Goal: Task Accomplishment & Management: Complete application form

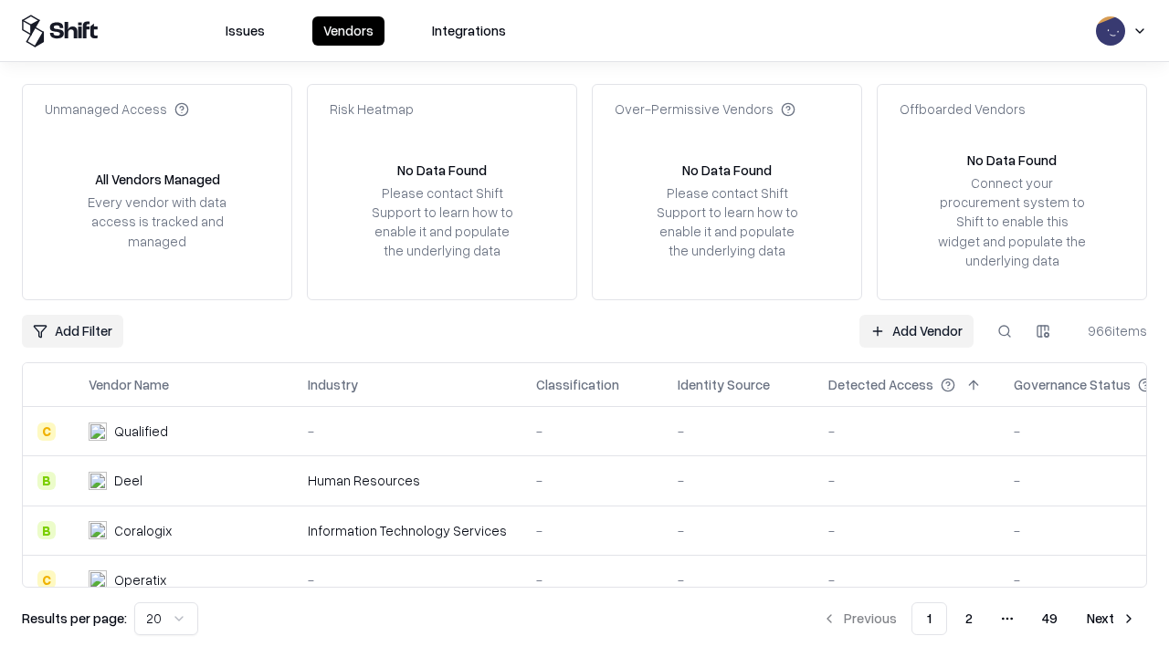
click at [916, 331] on link "Add Vendor" at bounding box center [916, 331] width 114 height 33
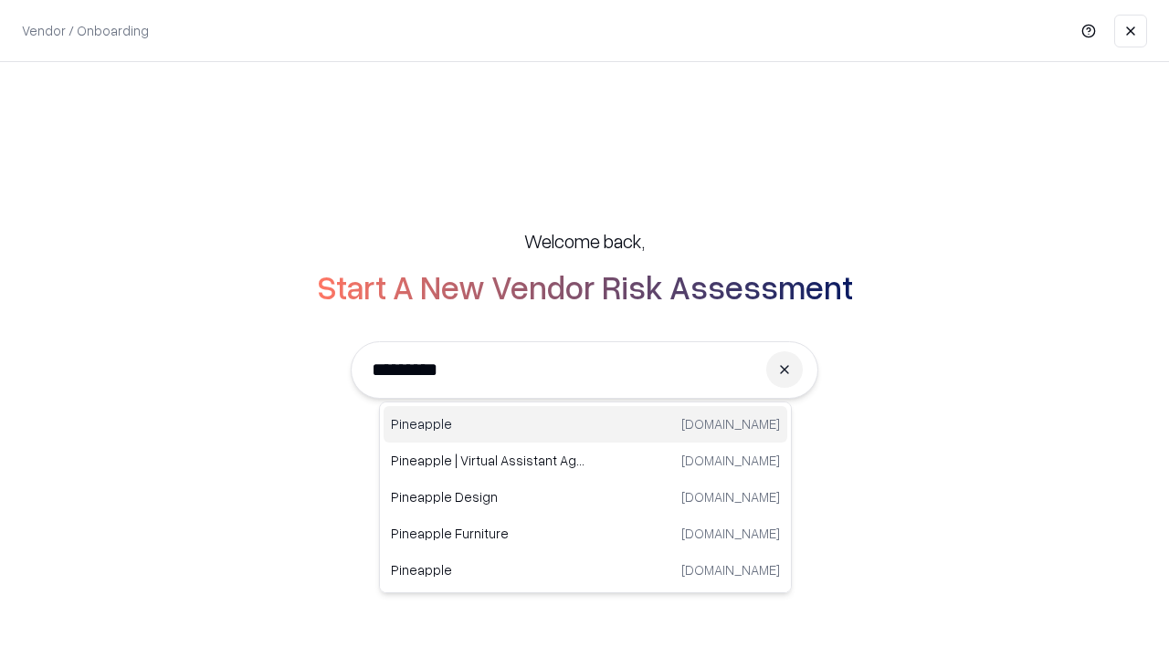
click at [585, 425] on div "Pineapple [DOMAIN_NAME]" at bounding box center [585, 424] width 404 height 37
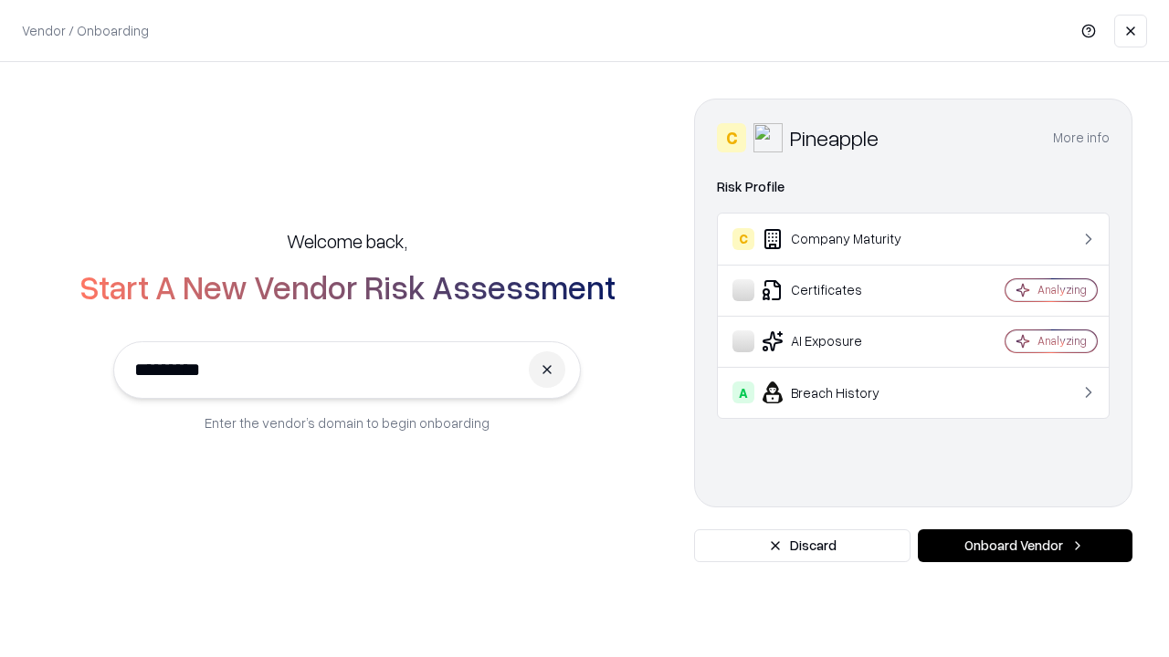
type input "*********"
click at [1024, 546] on button "Onboard Vendor" at bounding box center [1025, 546] width 215 height 33
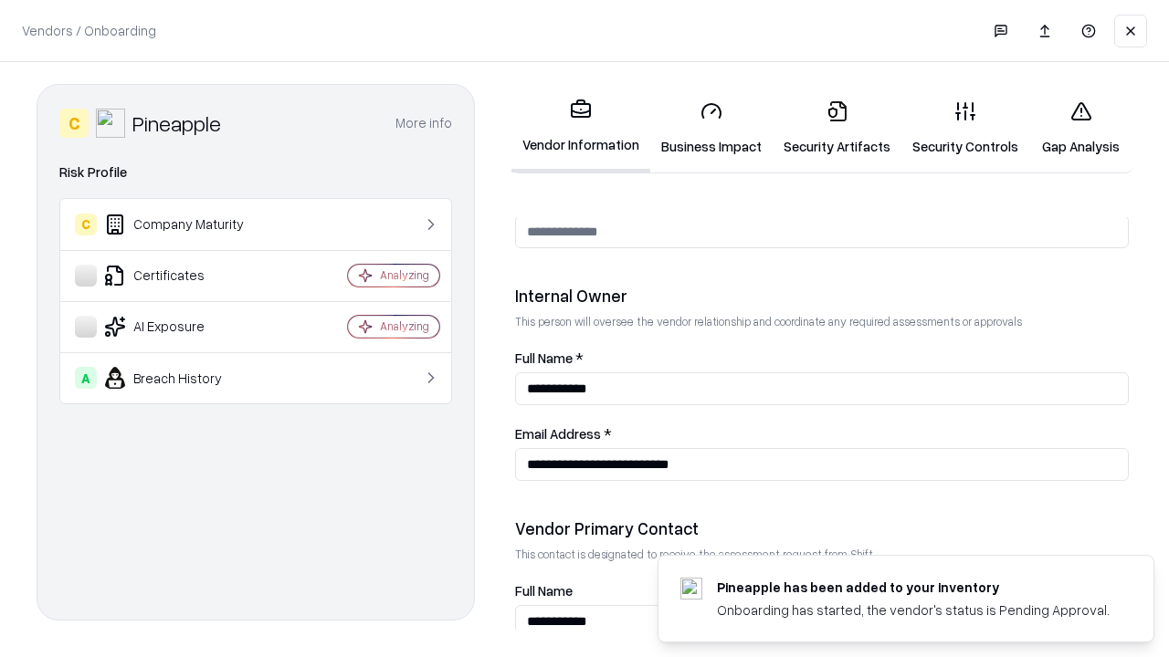
scroll to position [946, 0]
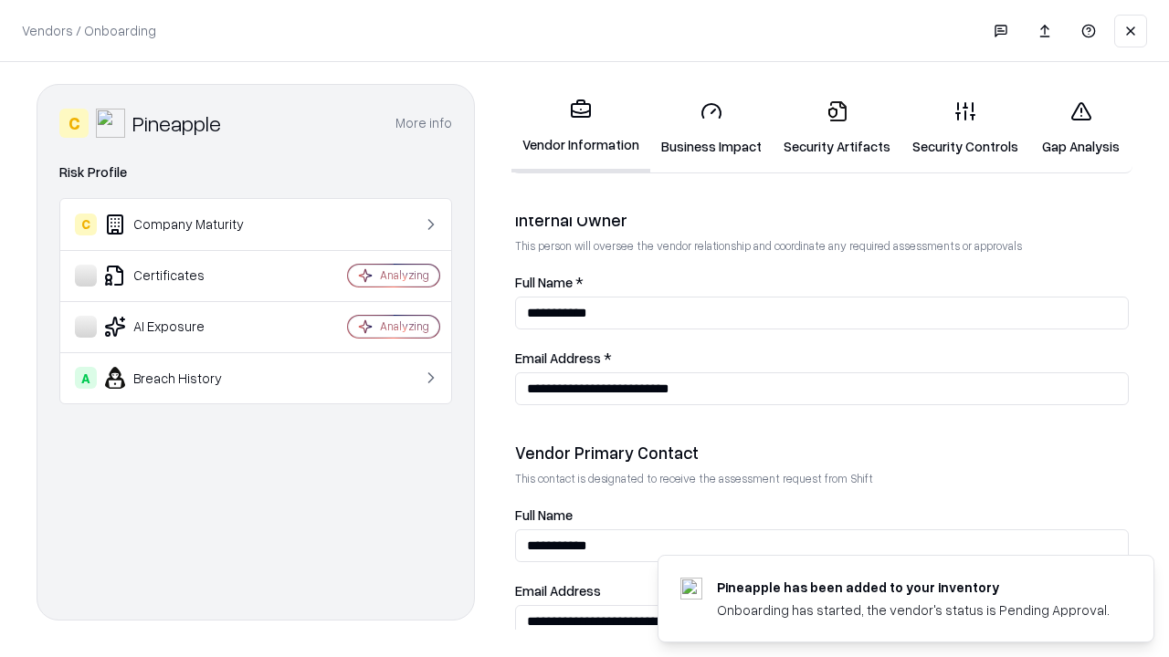
click at [711, 128] on link "Business Impact" at bounding box center [711, 128] width 122 height 85
click at [1080, 128] on link "Gap Analysis" at bounding box center [1080, 128] width 103 height 85
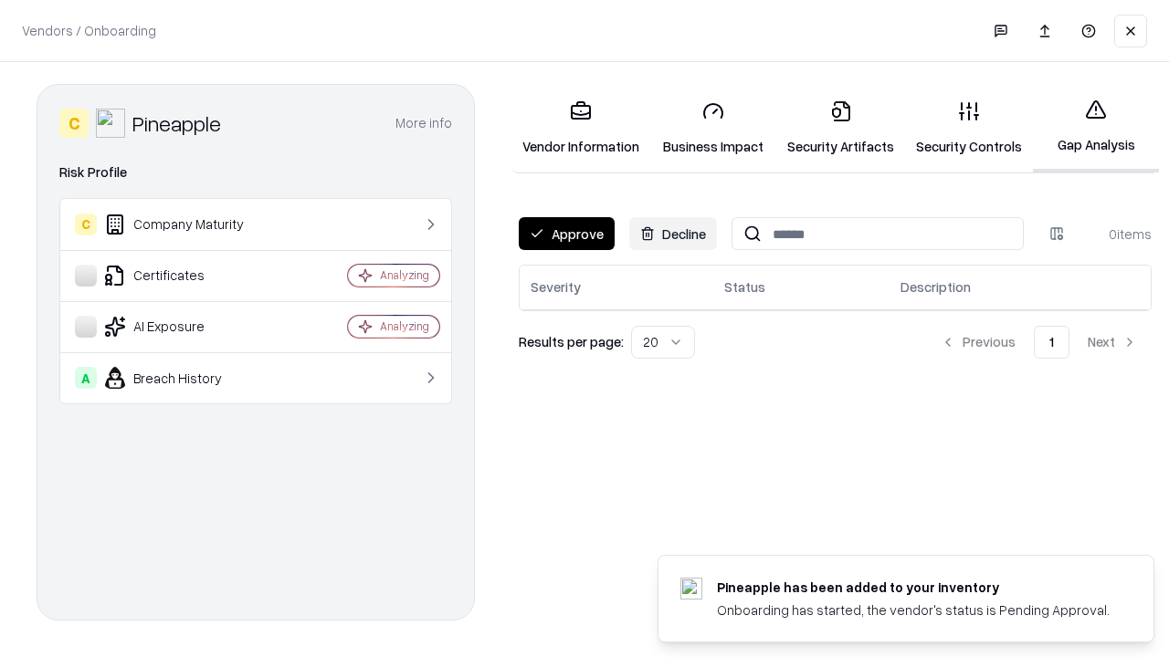
click at [566, 234] on button "Approve" at bounding box center [567, 233] width 96 height 33
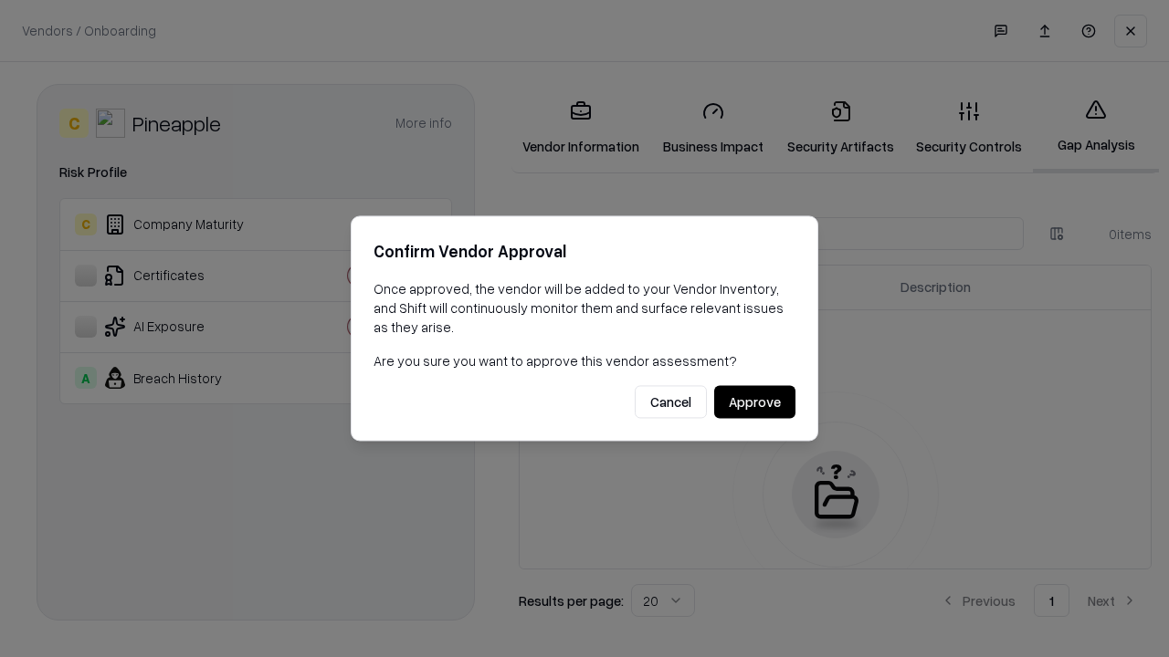
click at [754, 402] on button "Approve" at bounding box center [754, 402] width 81 height 33
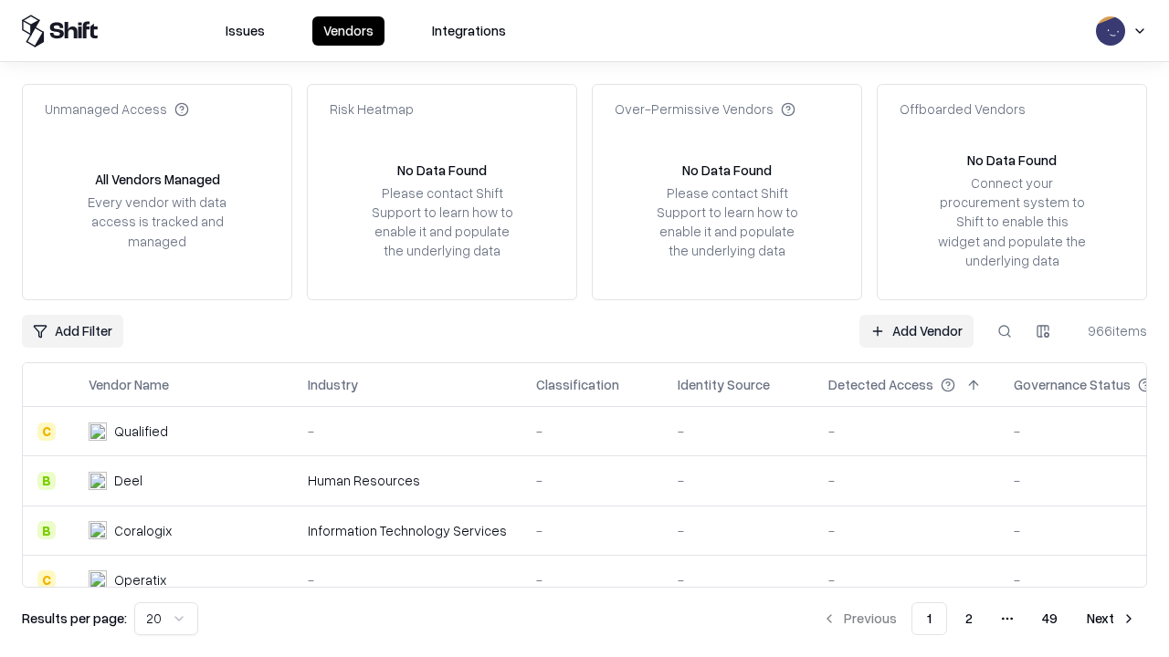
type input "*********"
click at [916, 331] on link "Add Vendor" at bounding box center [916, 331] width 114 height 33
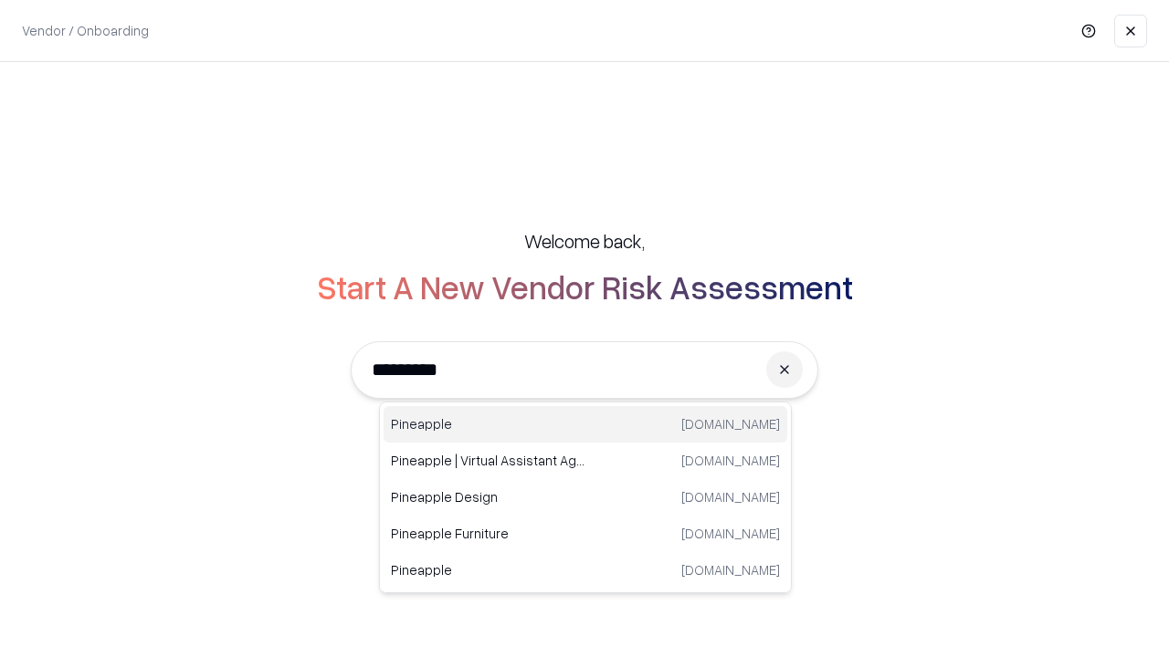
click at [585, 425] on div "Pineapple [DOMAIN_NAME]" at bounding box center [585, 424] width 404 height 37
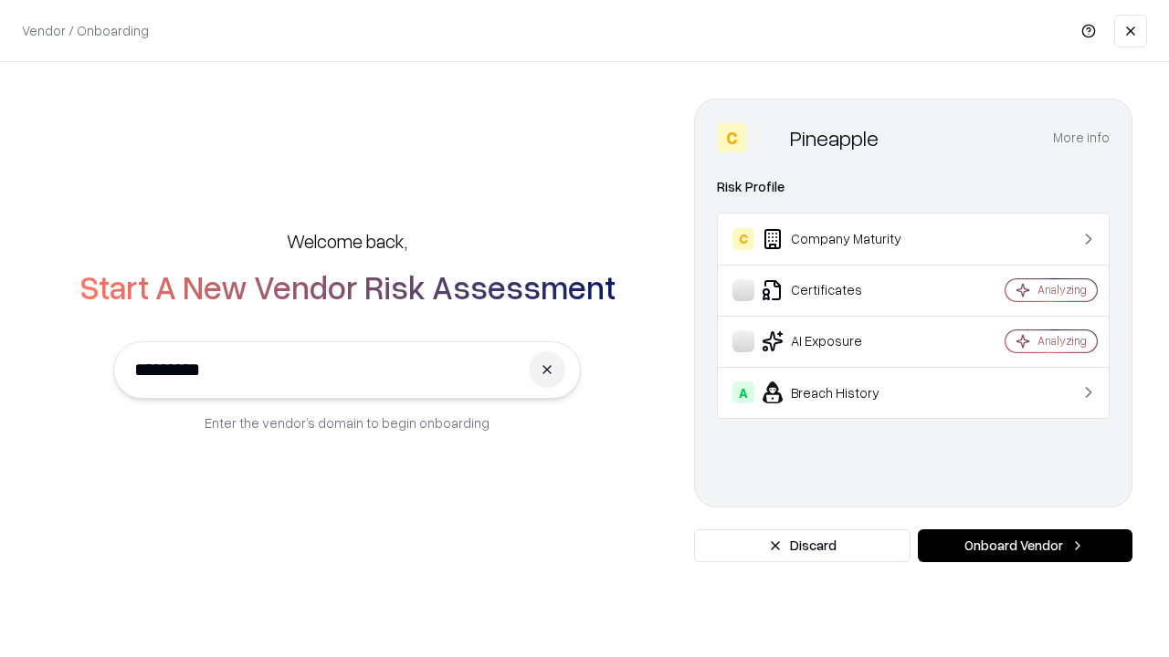
type input "*********"
click at [1024, 546] on button "Onboard Vendor" at bounding box center [1025, 546] width 215 height 33
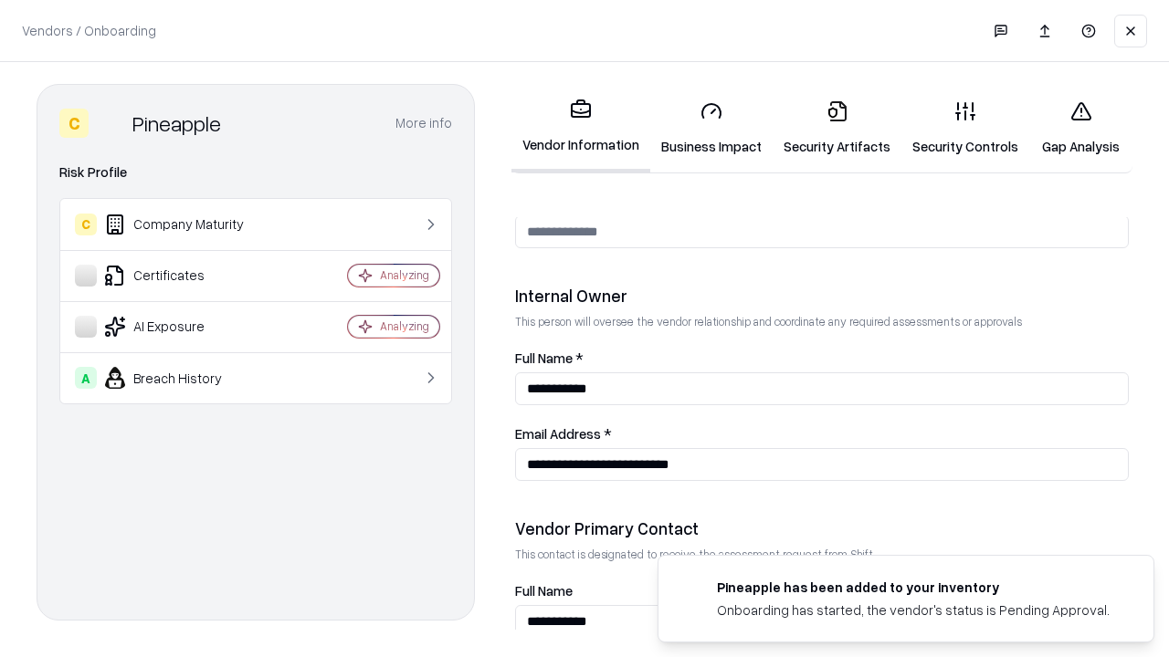
scroll to position [946, 0]
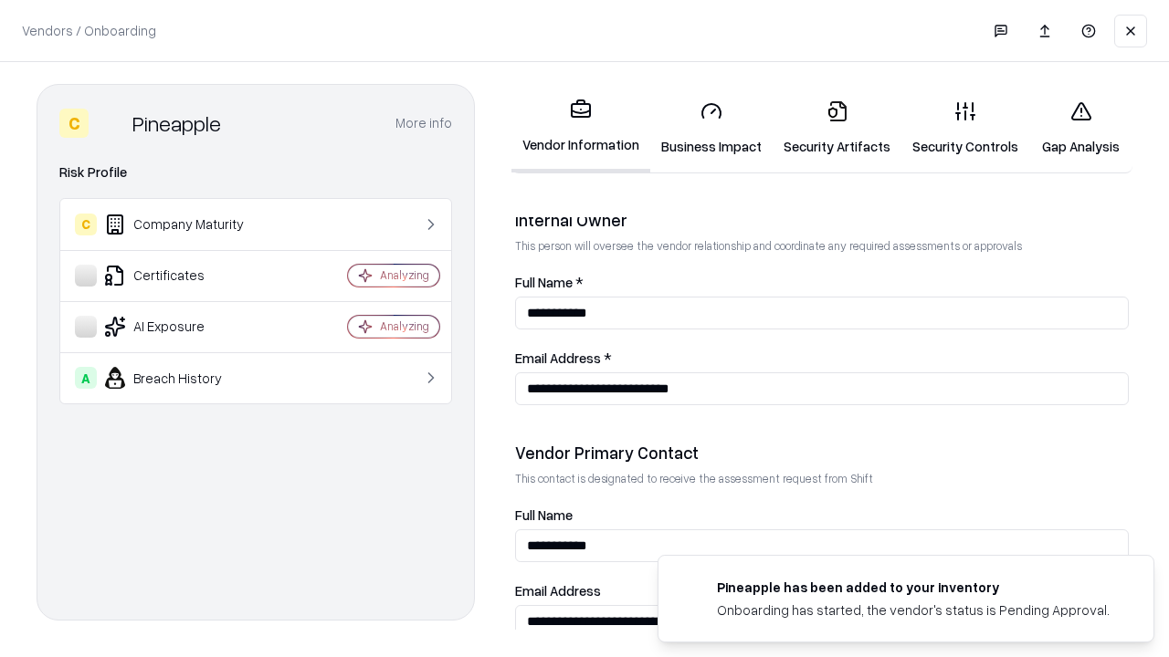
click at [1080, 128] on link "Gap Analysis" at bounding box center [1080, 128] width 103 height 85
